Goal: Information Seeking & Learning: Find contact information

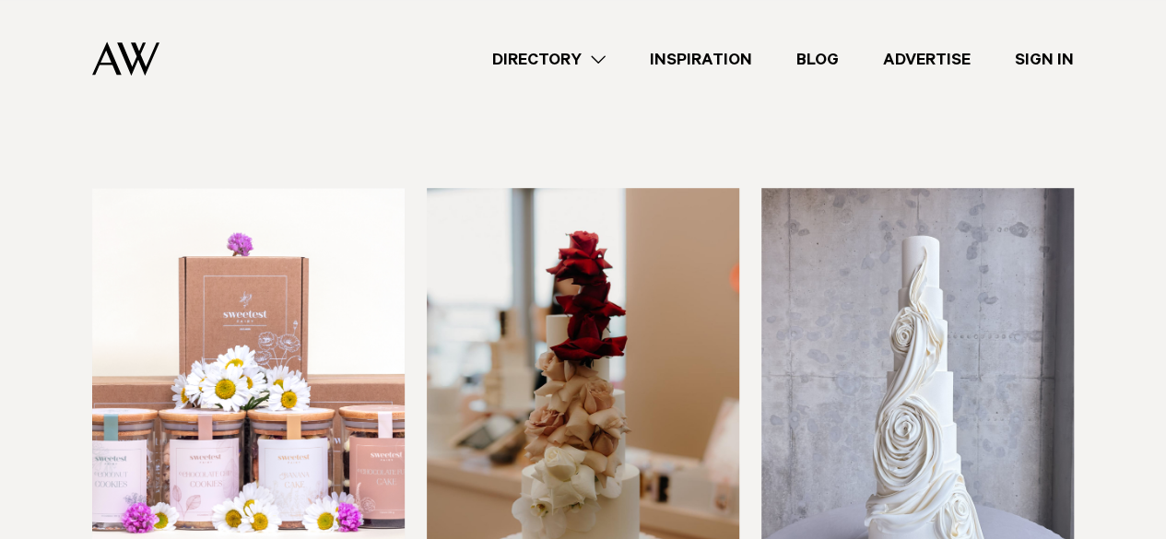
scroll to position [553, 0]
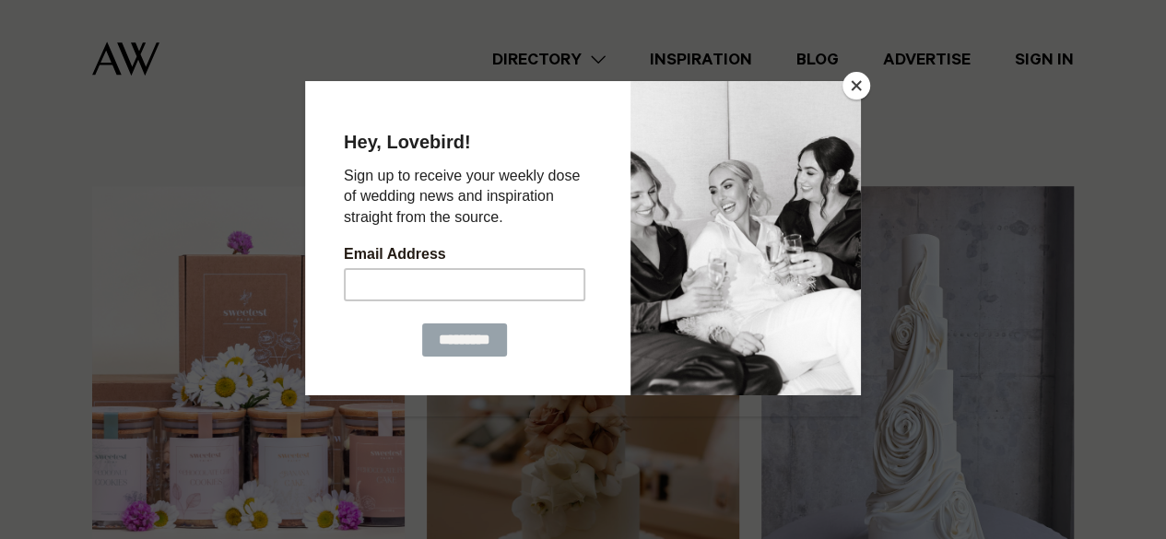
click at [859, 95] on button "Close" at bounding box center [857, 86] width 28 height 28
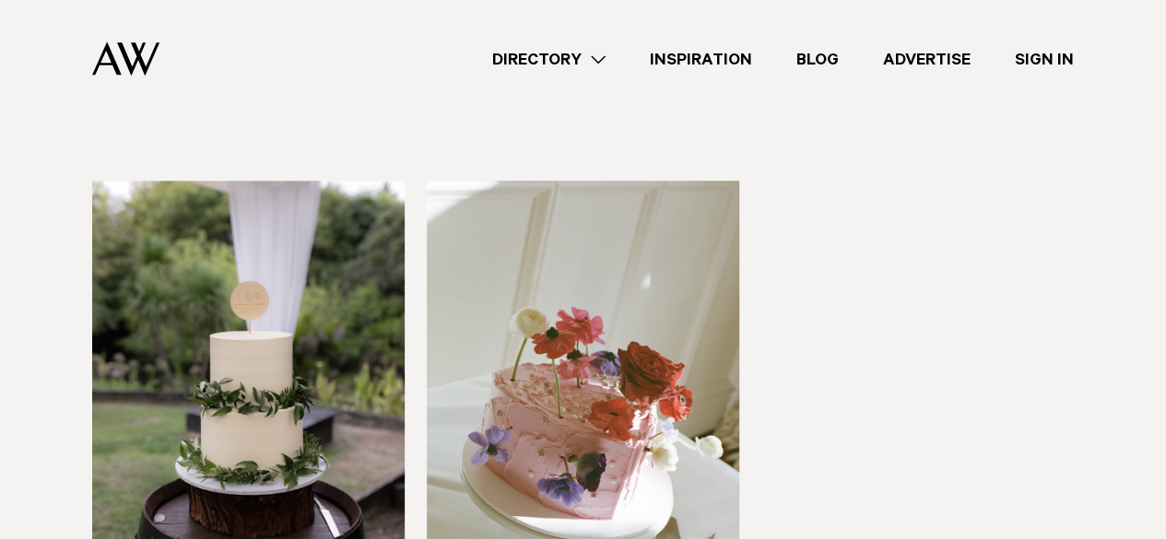
scroll to position [1291, 0]
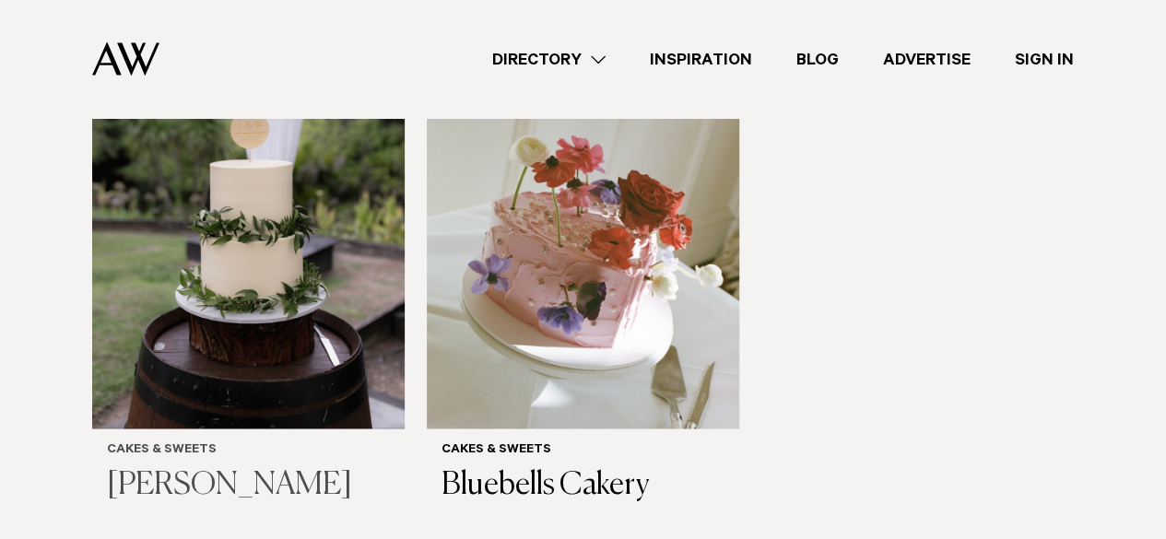
click at [284, 466] on h3 "[PERSON_NAME]" at bounding box center [248, 485] width 283 height 38
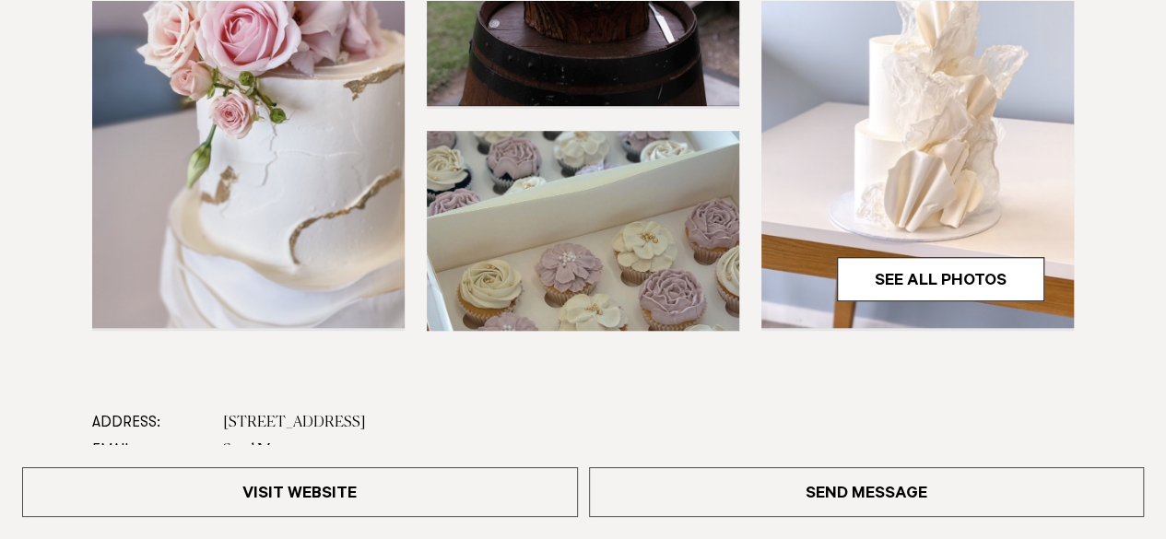
scroll to position [1106, 0]
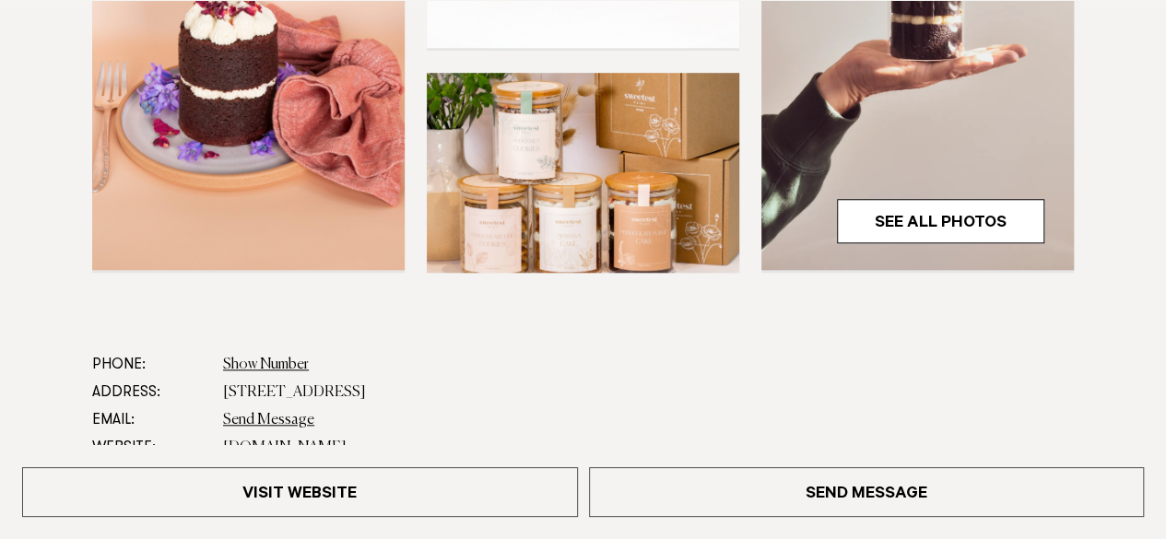
scroll to position [1014, 0]
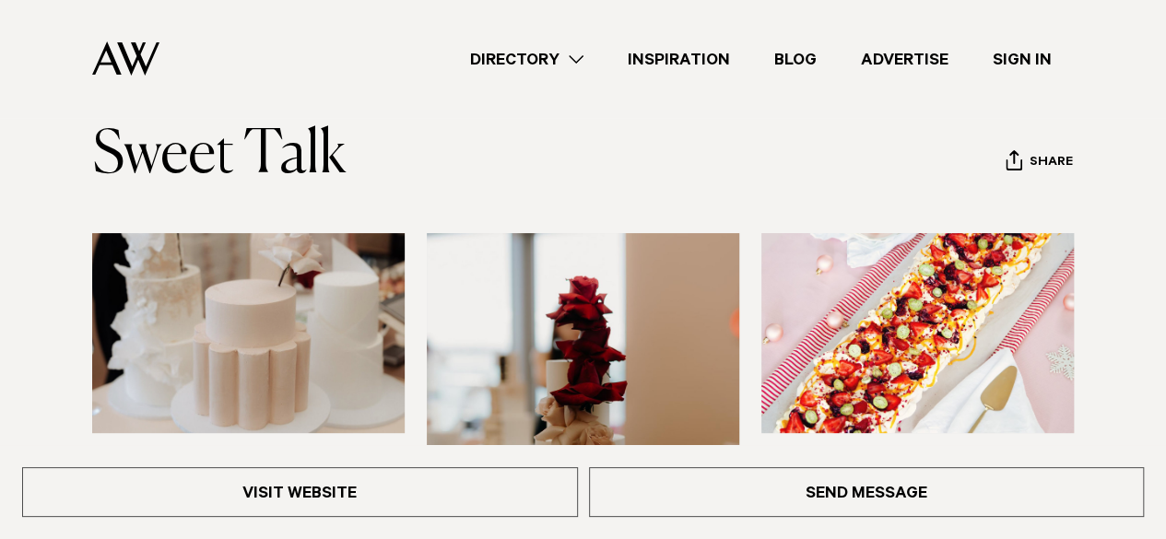
scroll to position [92, 0]
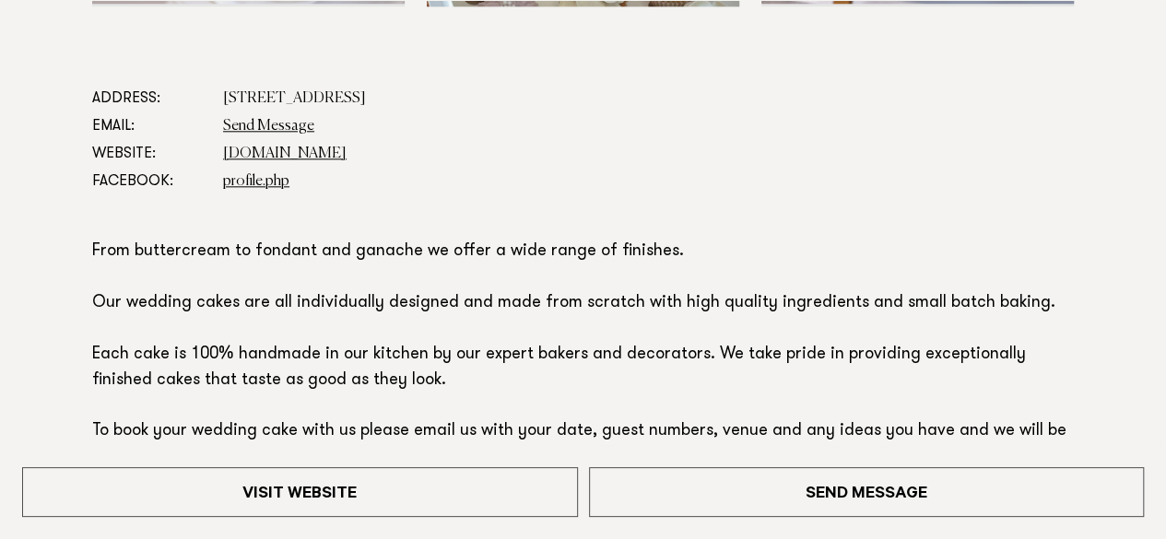
scroll to position [1014, 0]
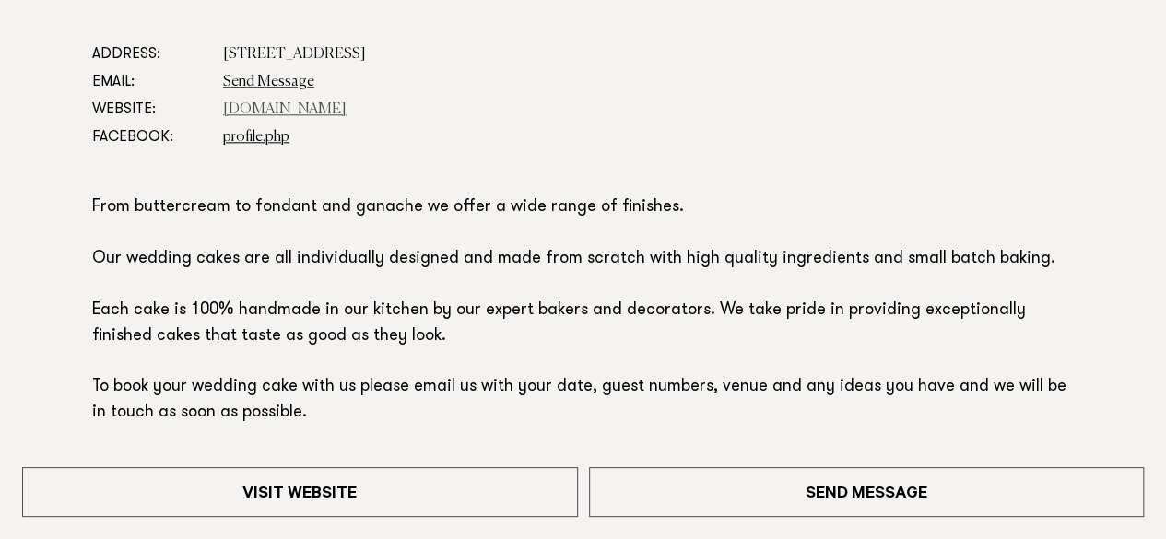
click at [347, 110] on link "[DOMAIN_NAME]" at bounding box center [285, 109] width 124 height 15
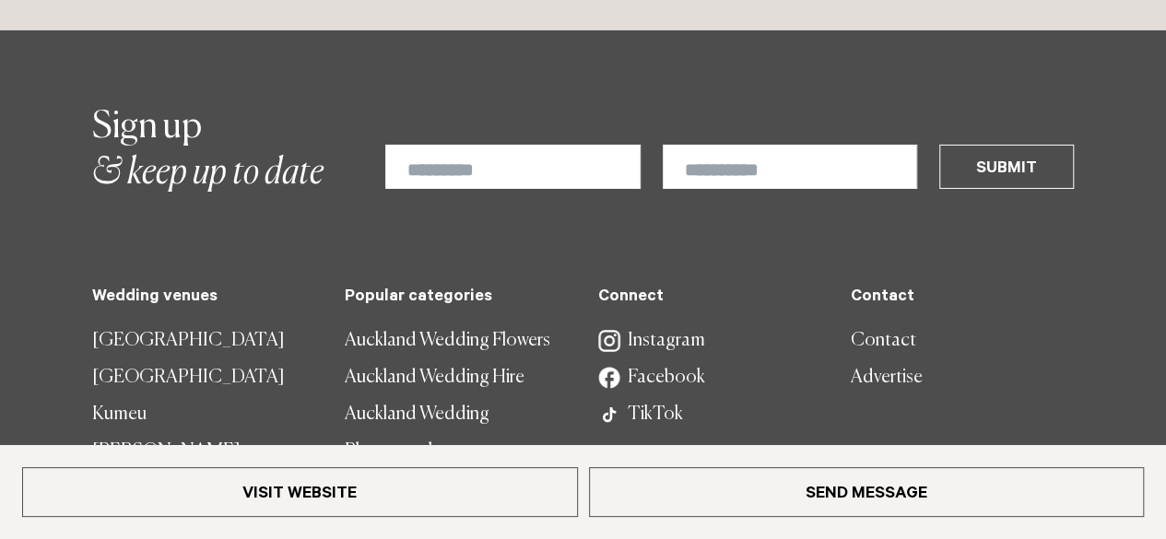
scroll to position [3226, 0]
